Goal: Task Accomplishment & Management: Manage account settings

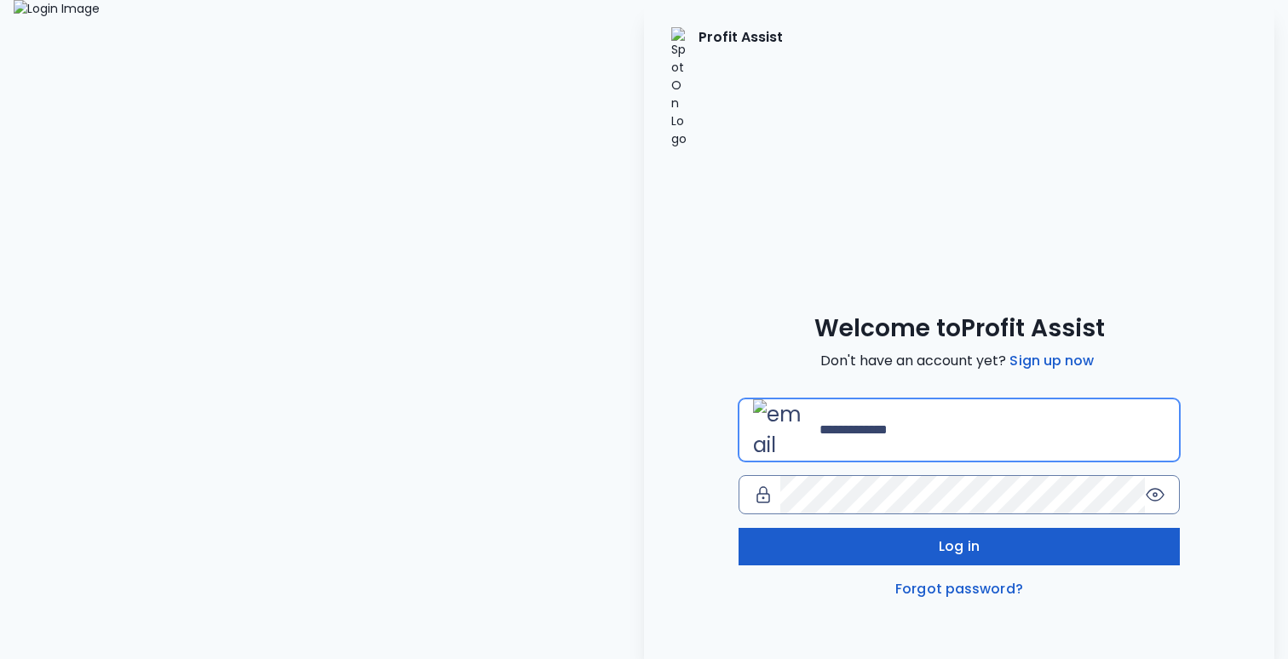
type input "**********"
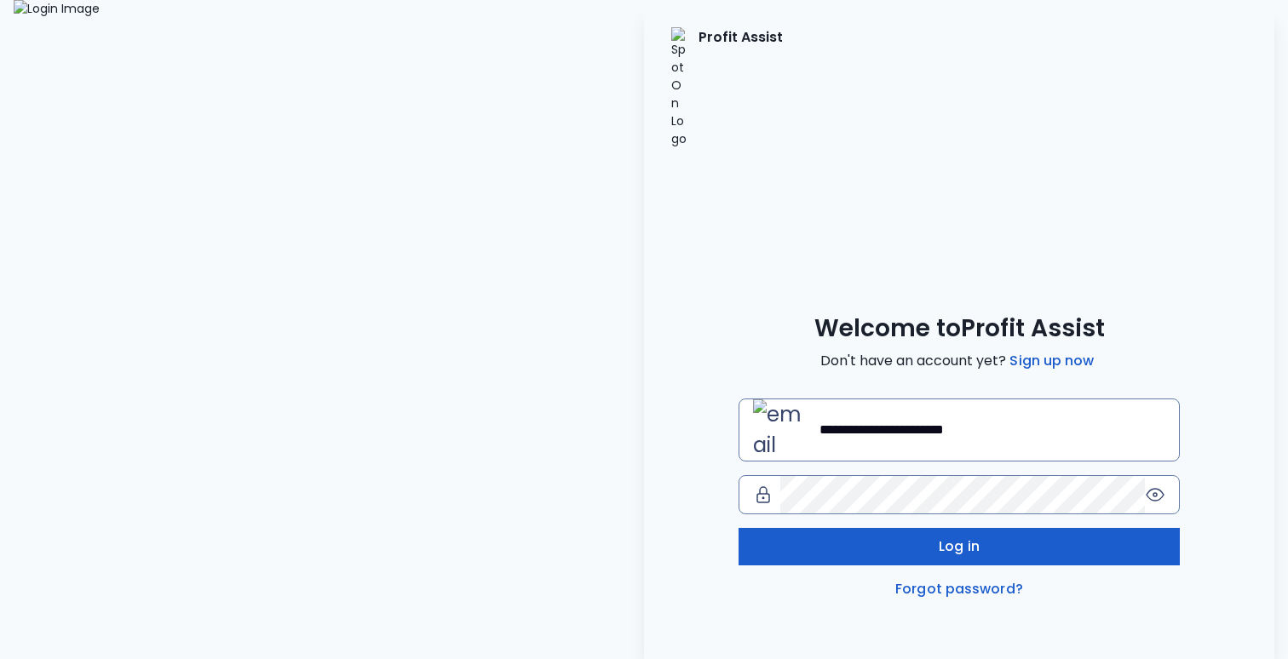
click at [862, 528] on button "Log in" at bounding box center [959, 546] width 441 height 37
